Goal: Transaction & Acquisition: Obtain resource

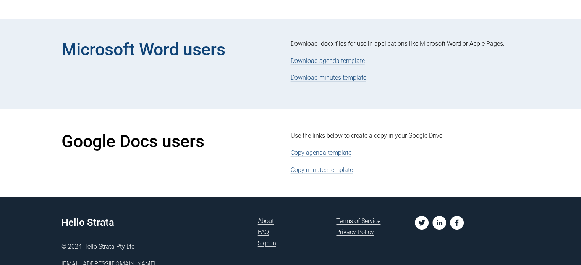
scroll to position [301, 0]
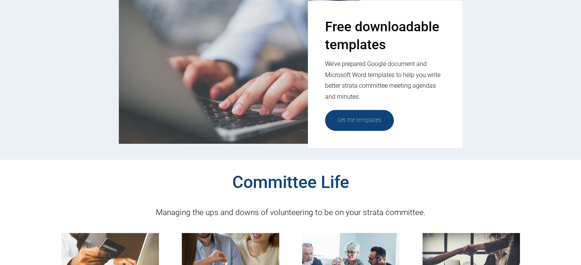
scroll to position [344, 0]
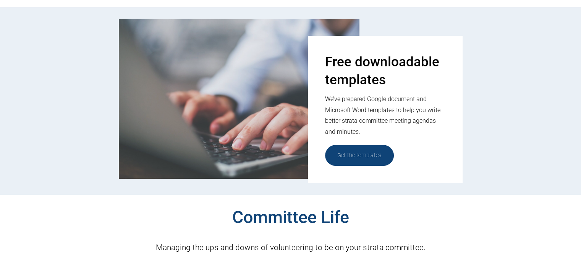
click at [359, 158] on link "Get the templates" at bounding box center [359, 155] width 69 height 21
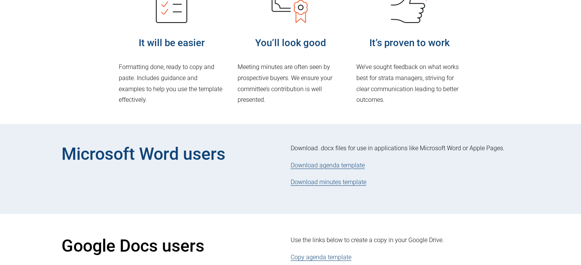
scroll to position [229, 0]
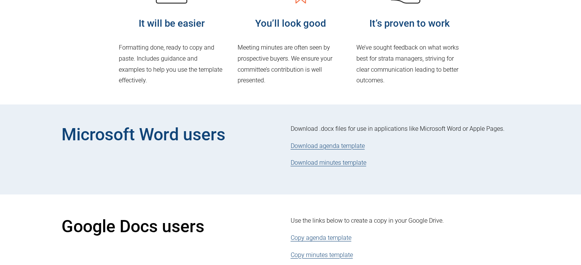
click at [333, 148] on link "Download agenda template" at bounding box center [328, 145] width 74 height 7
